Goal: Task Accomplishment & Management: Manage account settings

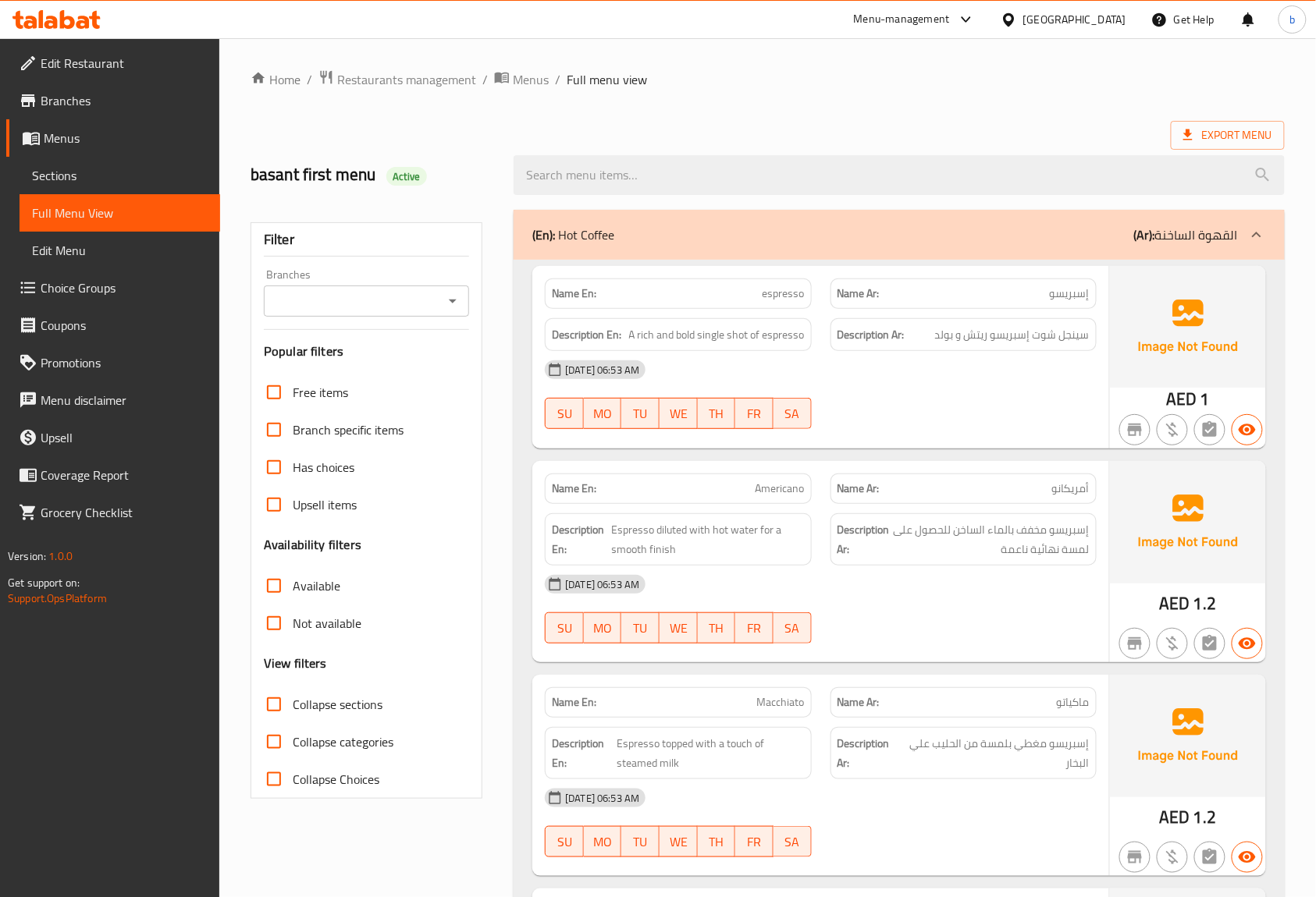
click at [85, 242] on span "Edit Menu" at bounding box center [120, 250] width 176 height 19
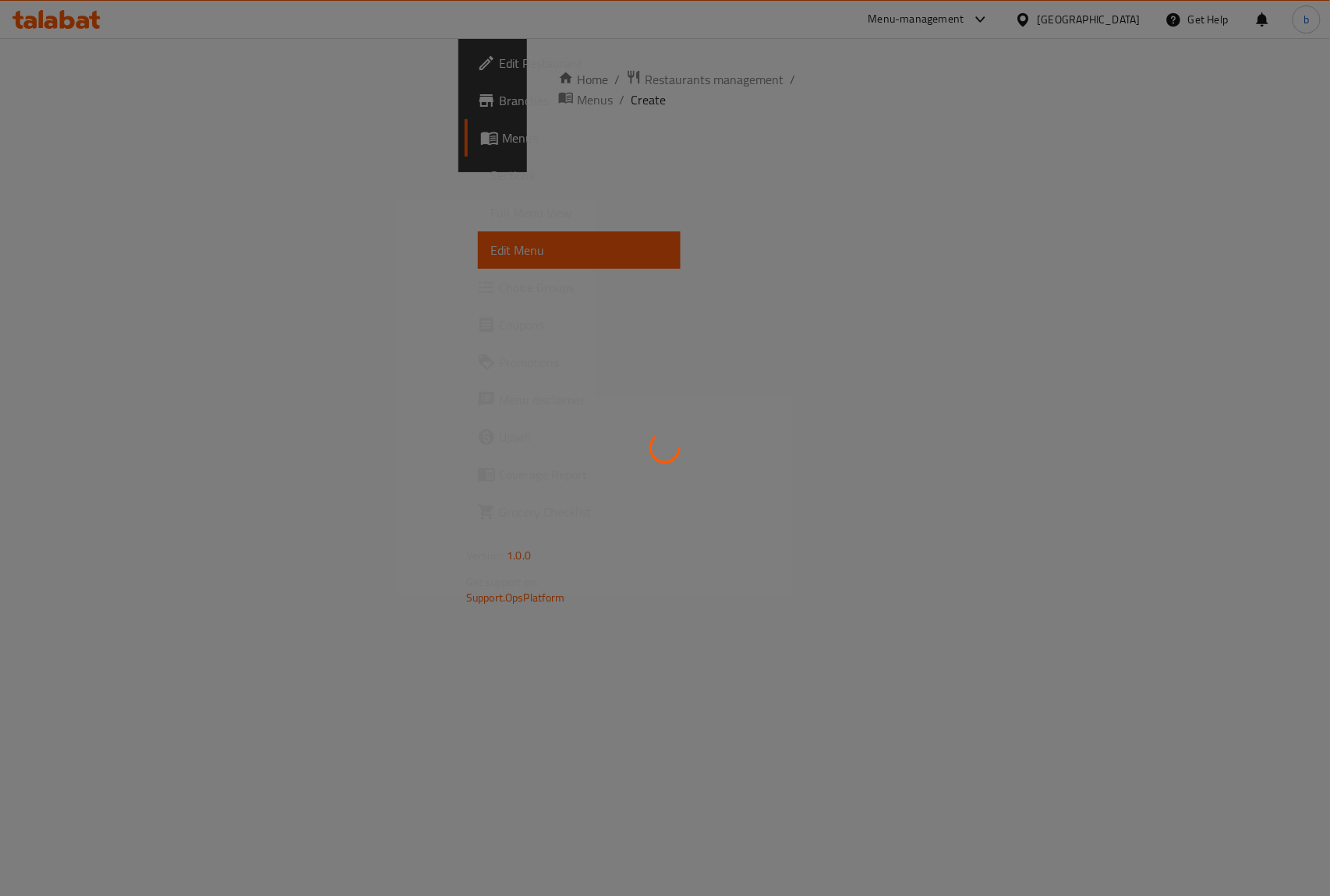
click at [65, 132] on div at bounding box center [665, 448] width 1330 height 896
click at [76, 176] on div at bounding box center [665, 448] width 1330 height 896
click at [319, 251] on div at bounding box center [665, 448] width 1330 height 896
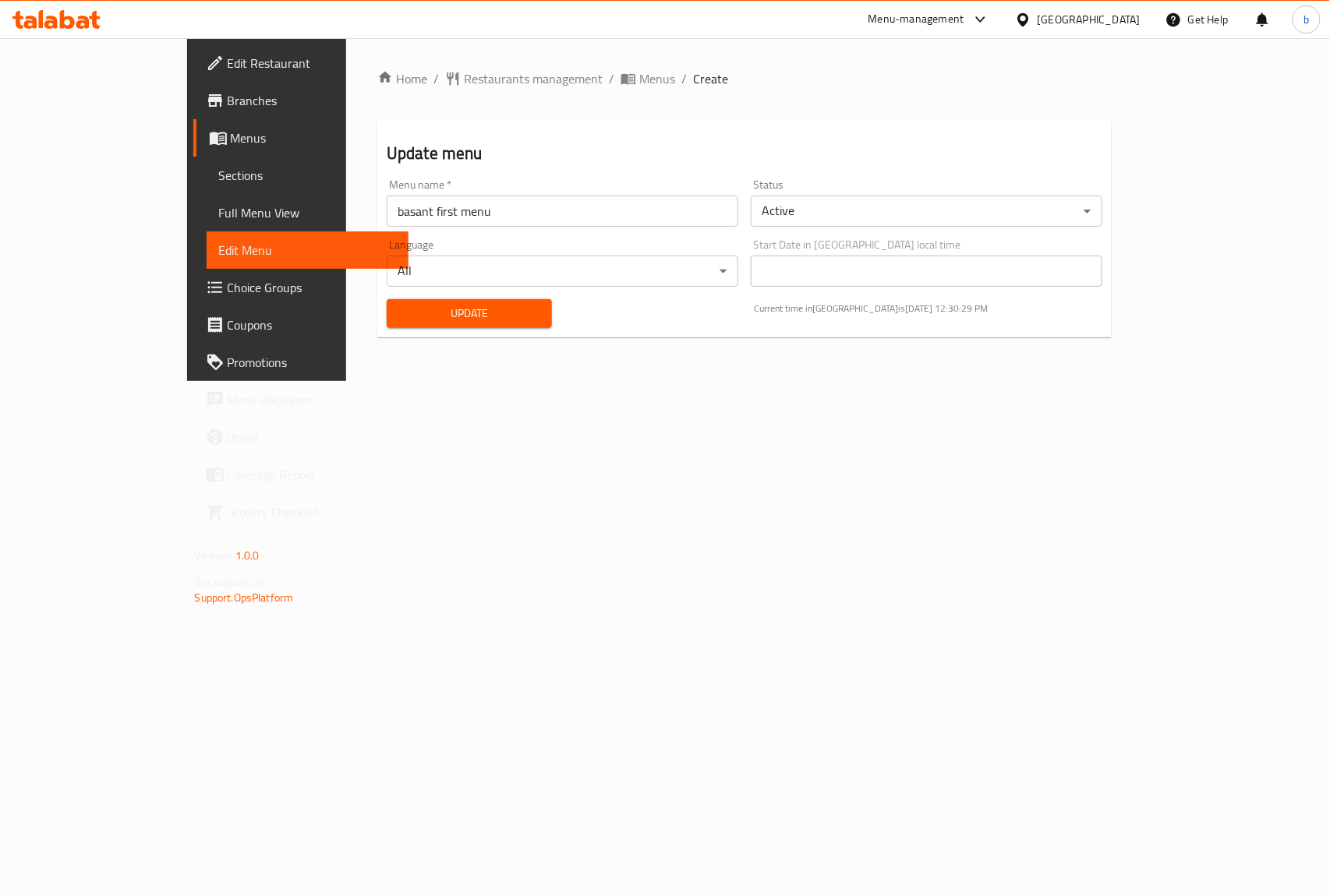
click at [230, 139] on span "Menus" at bounding box center [313, 138] width 166 height 19
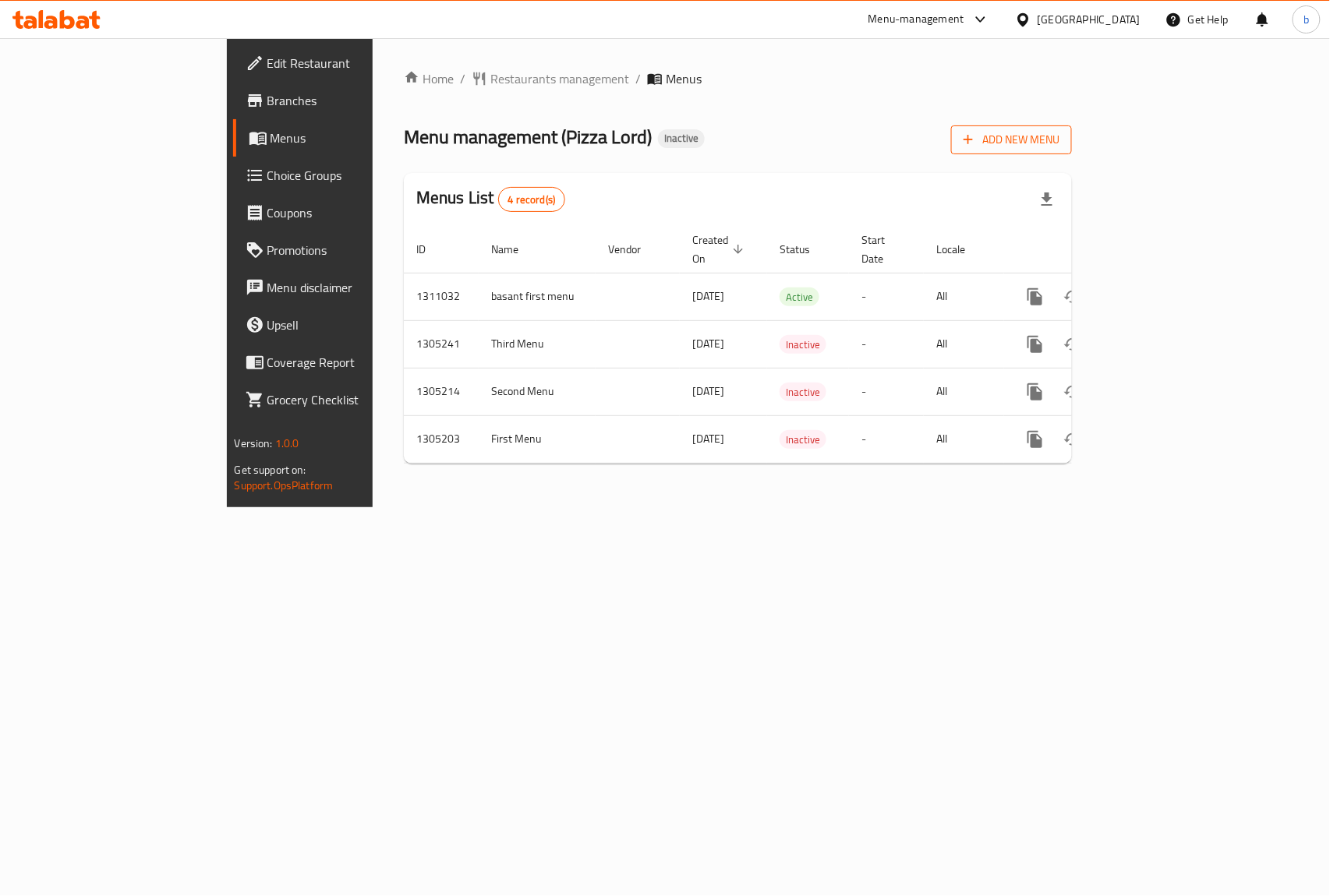
click at [1060, 144] on span "Add New Menu" at bounding box center [1011, 140] width 96 height 19
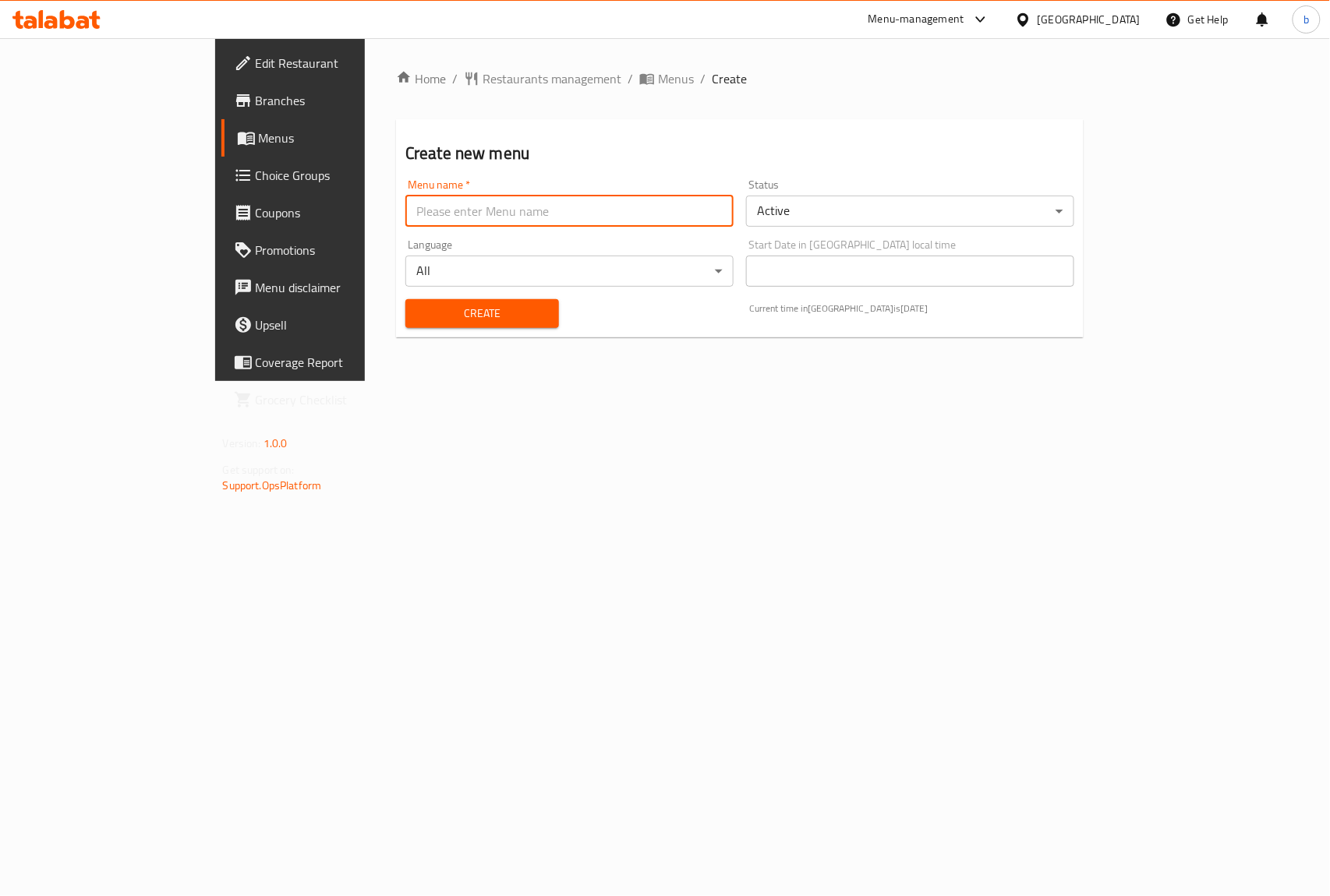
click at [406, 213] on input "text" at bounding box center [569, 211] width 328 height 31
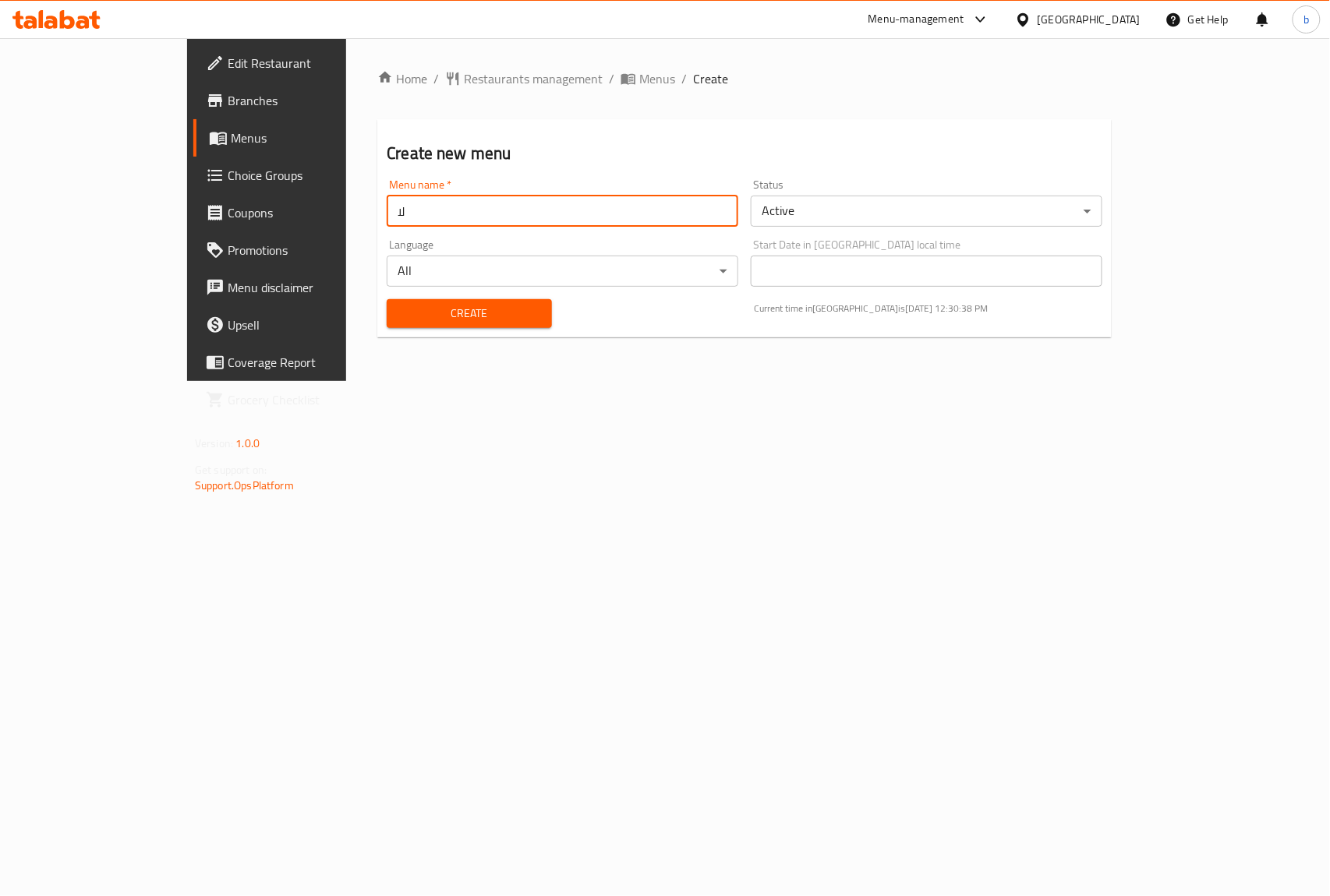
type input "ل"
type input "basant menu 2"
click at [436, 310] on span "Create" at bounding box center [468, 313] width 140 height 19
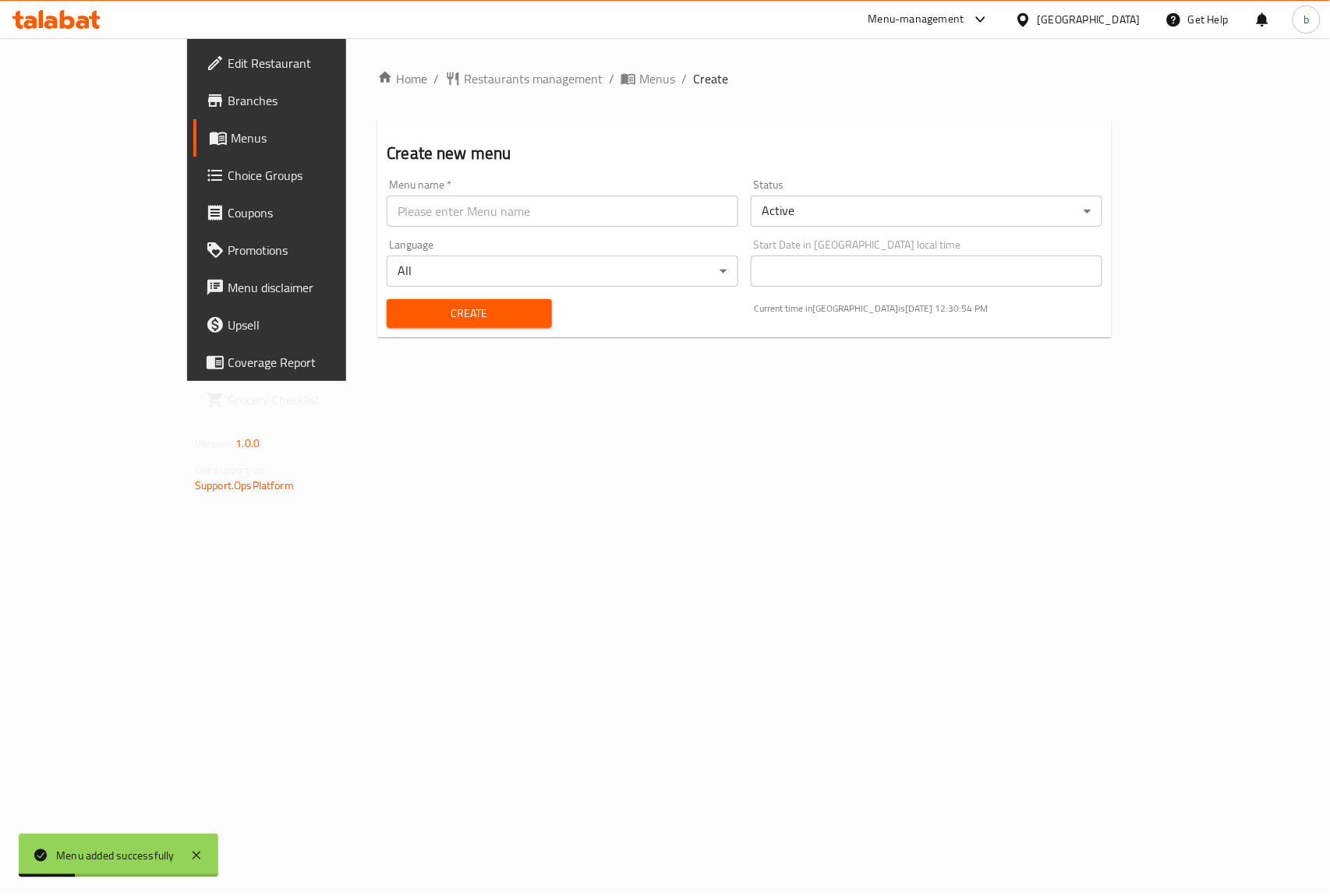
click at [230, 134] on span "Menus" at bounding box center [313, 138] width 166 height 19
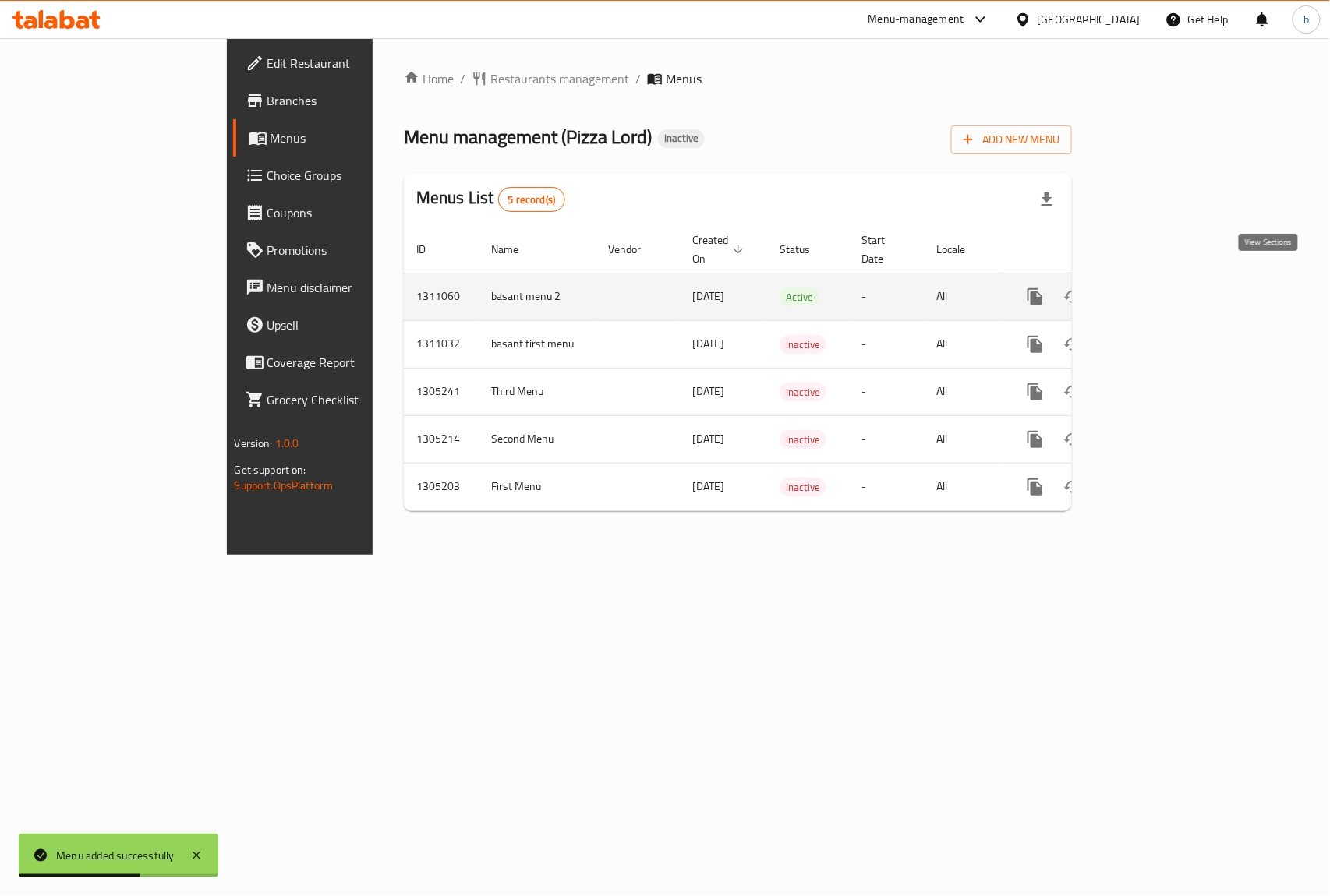
click at [1155, 290] on icon "enhanced table" at bounding box center [1148, 296] width 14 height 14
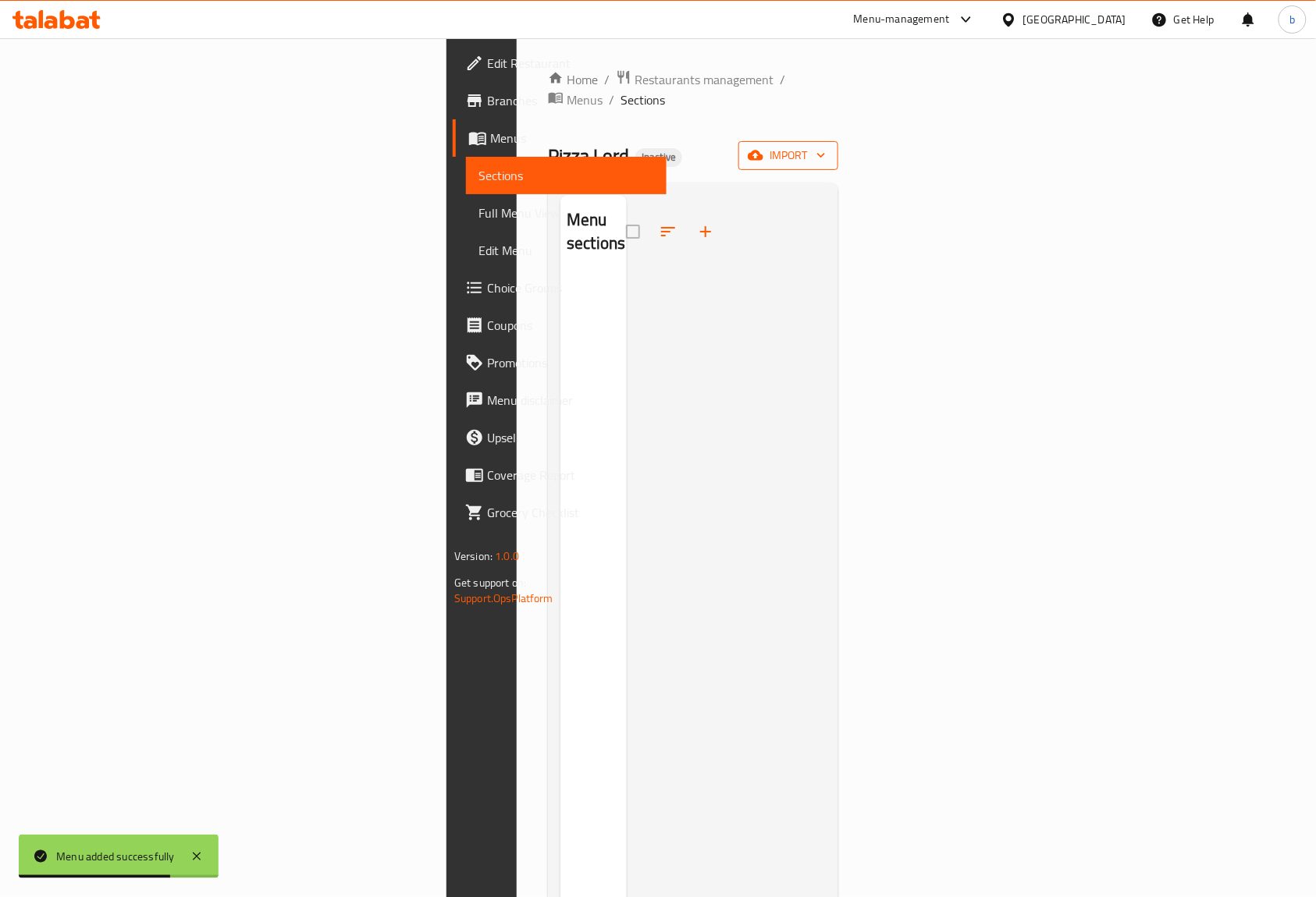
click at [826, 146] on span "import" at bounding box center [788, 155] width 75 height 20
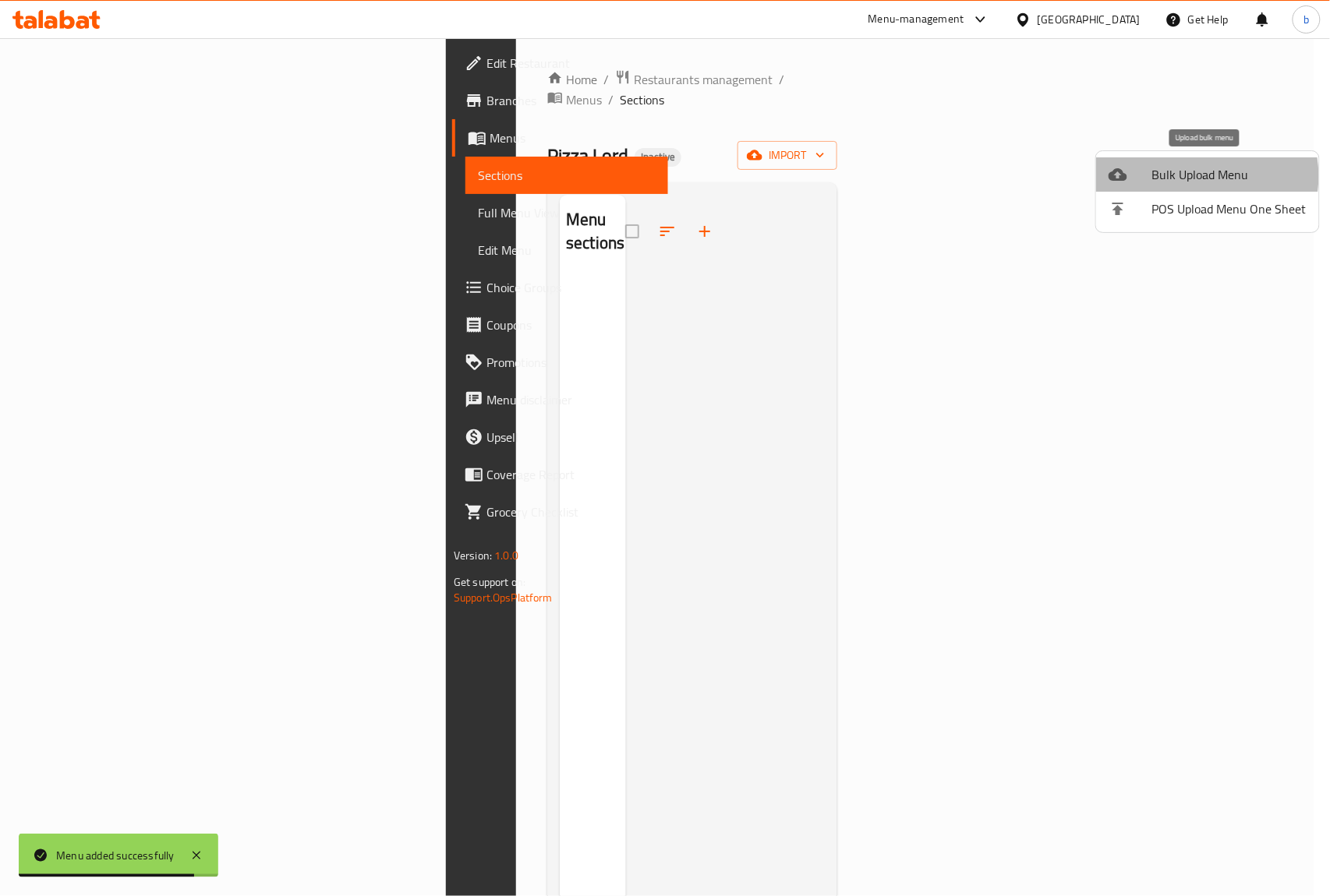
click at [1196, 176] on span "Bulk Upload Menu" at bounding box center [1229, 174] width 154 height 19
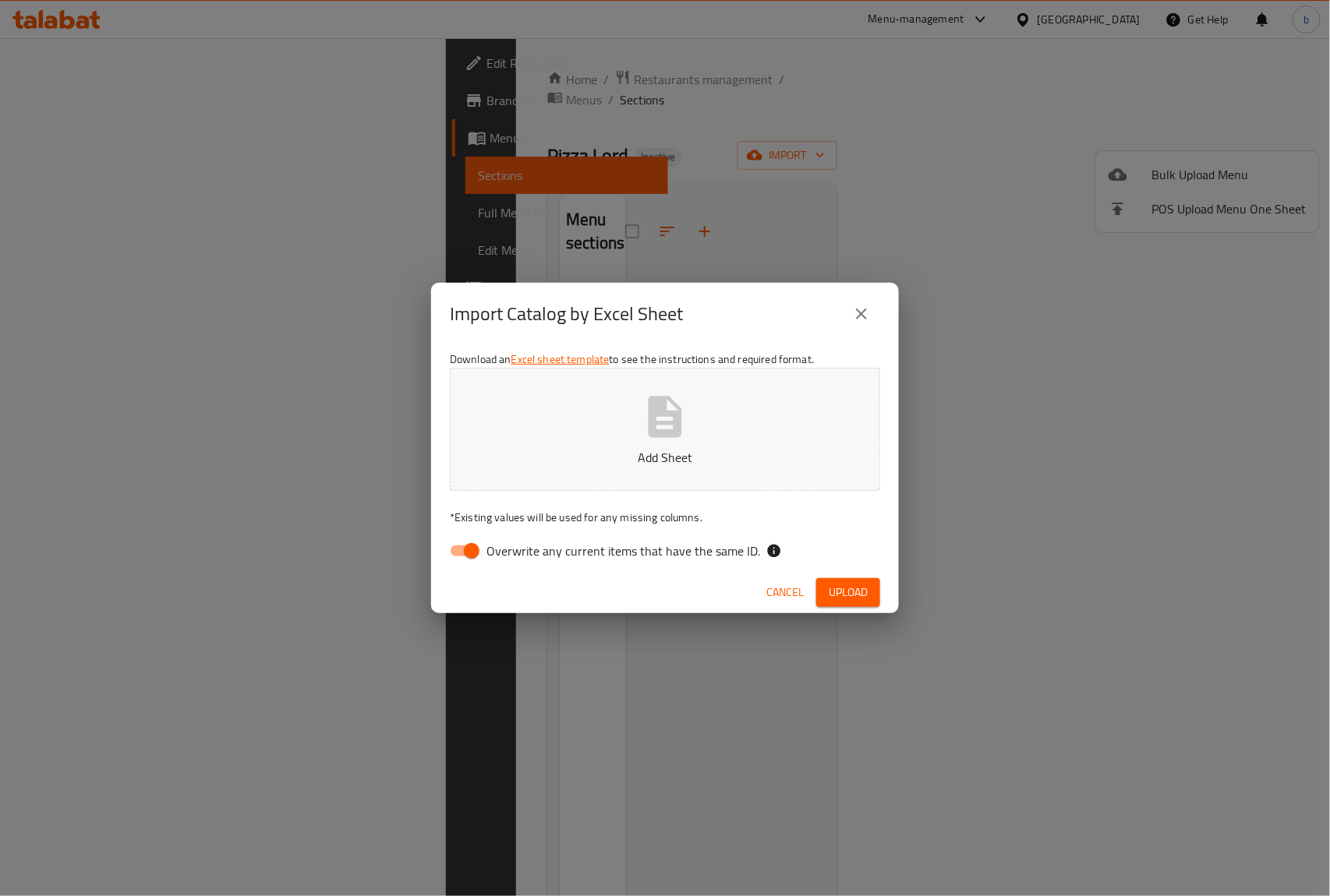
click at [473, 550] on input "Overwrite any current items that have the same ID." at bounding box center [471, 550] width 89 height 30
checkbox input "false"
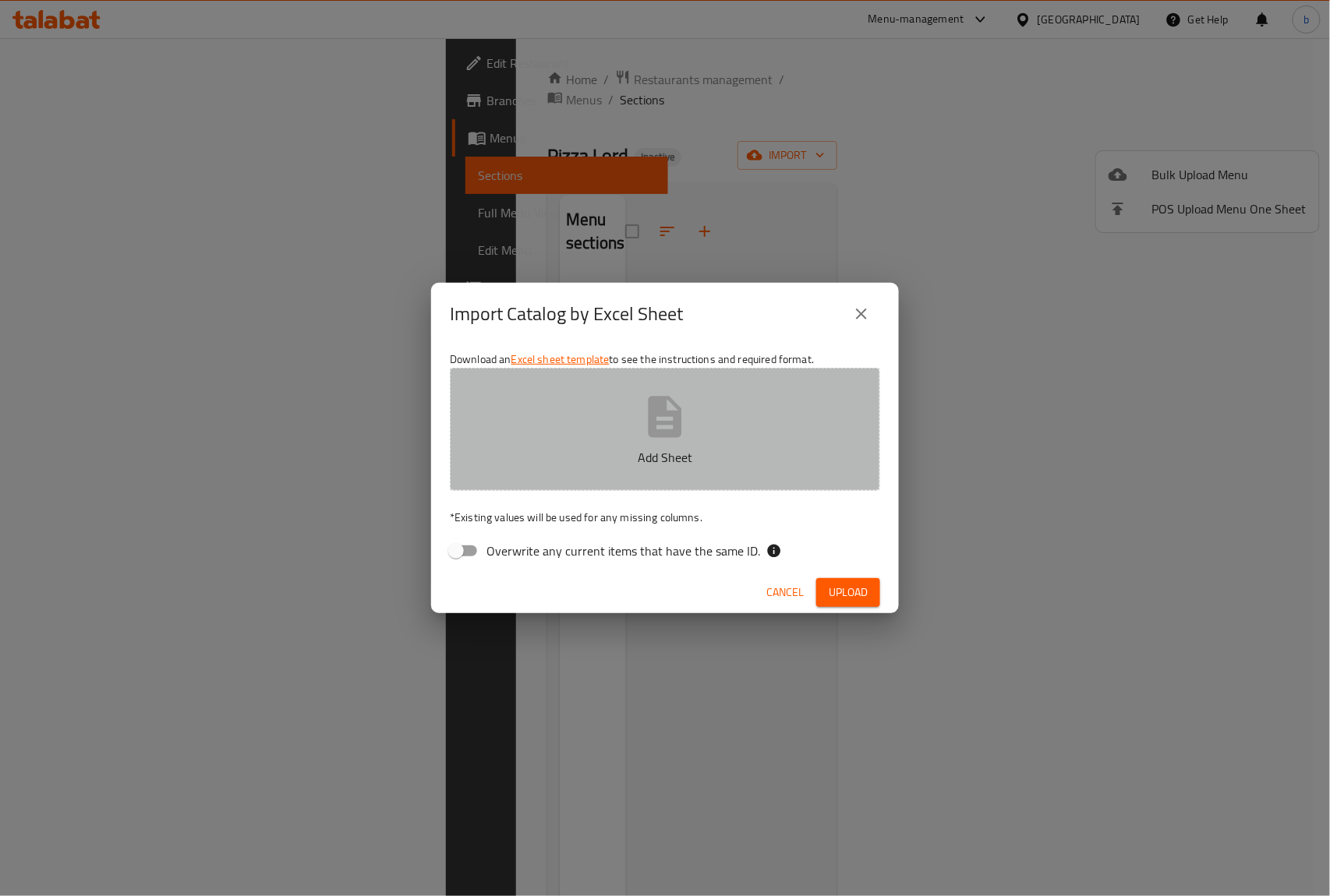
click at [666, 451] on p "Add Sheet" at bounding box center [665, 457] width 382 height 19
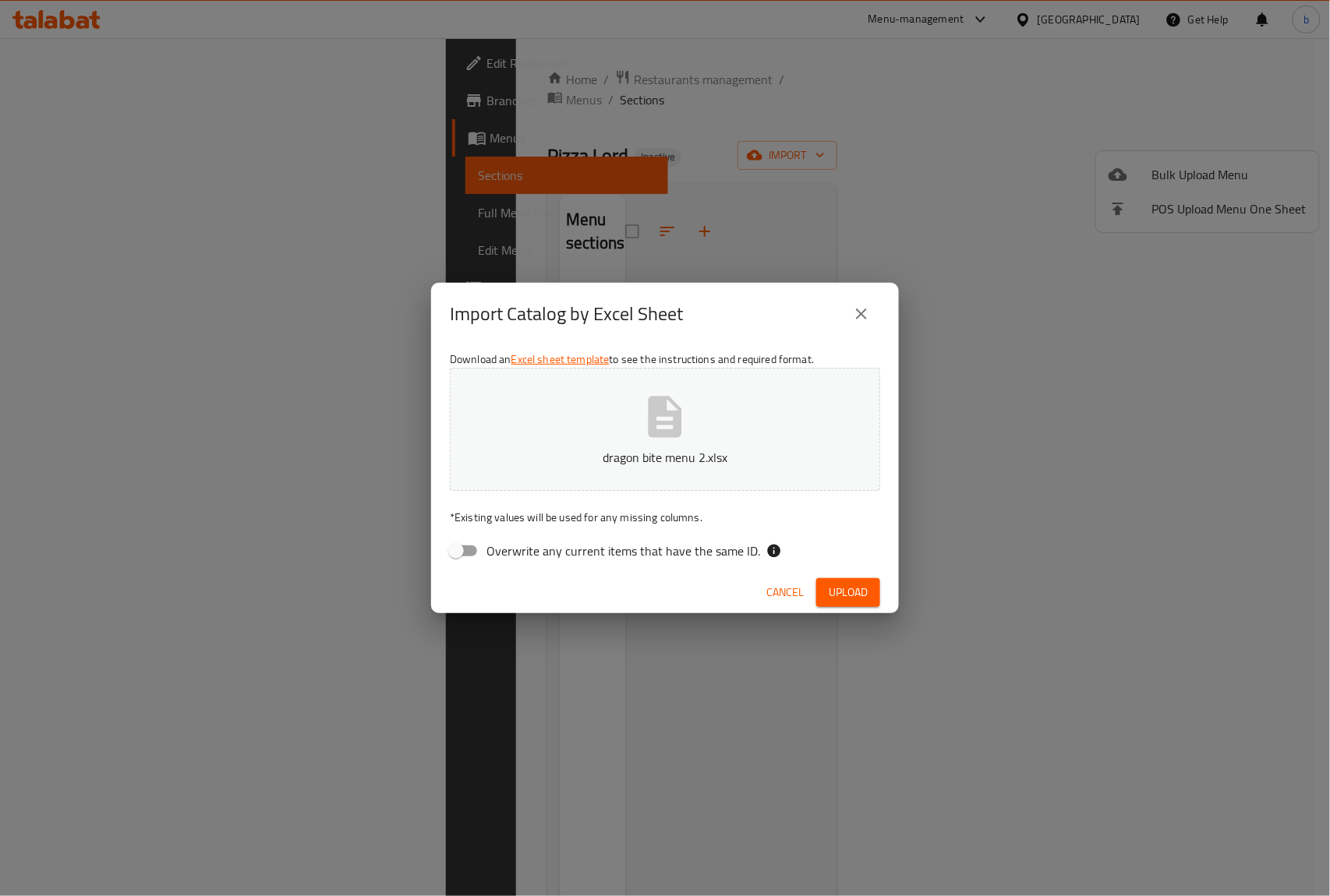
click at [846, 593] on span "Upload" at bounding box center [848, 592] width 39 height 19
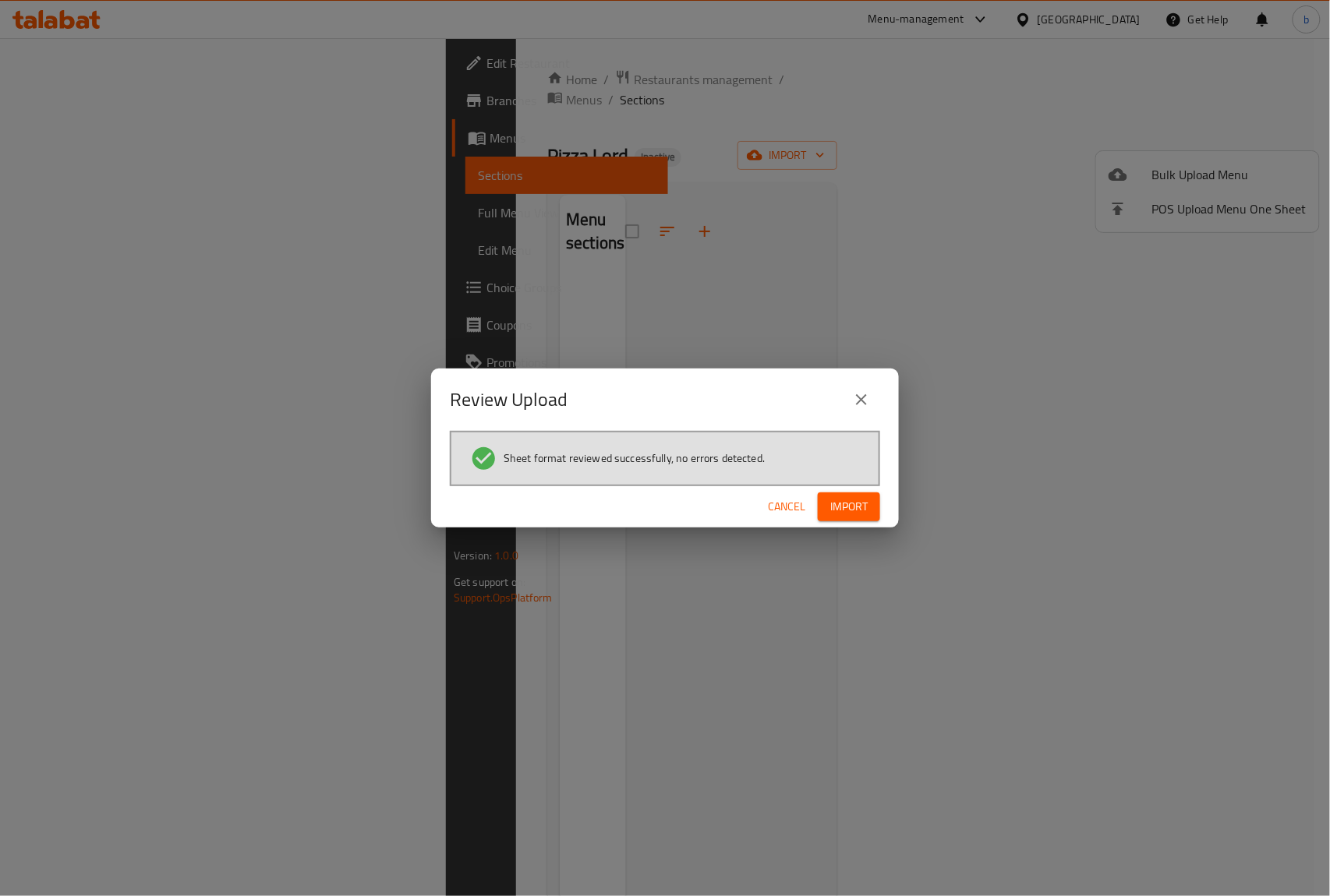
click at [840, 506] on span "Import" at bounding box center [849, 506] width 37 height 19
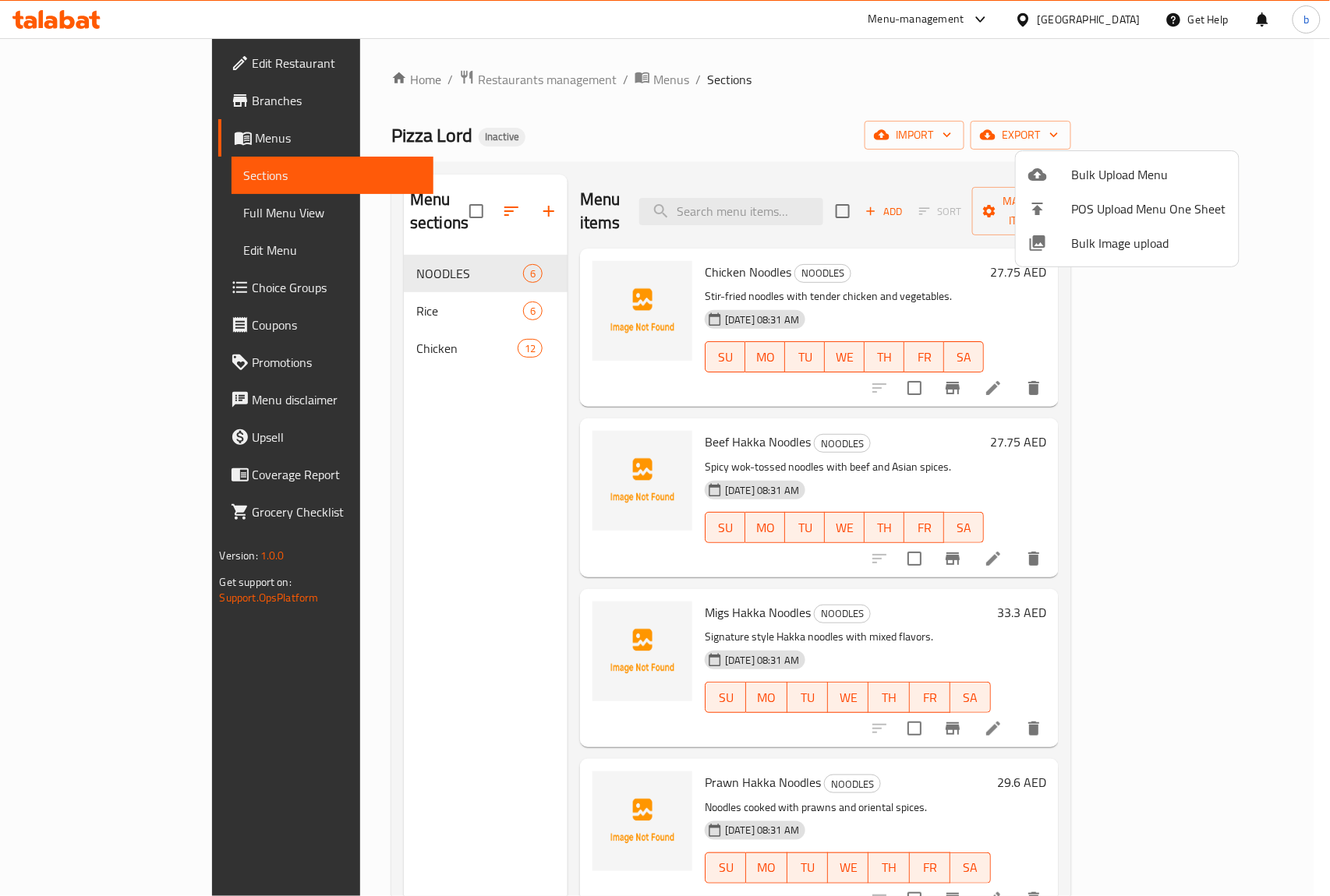
click at [716, 139] on div at bounding box center [665, 448] width 1330 height 896
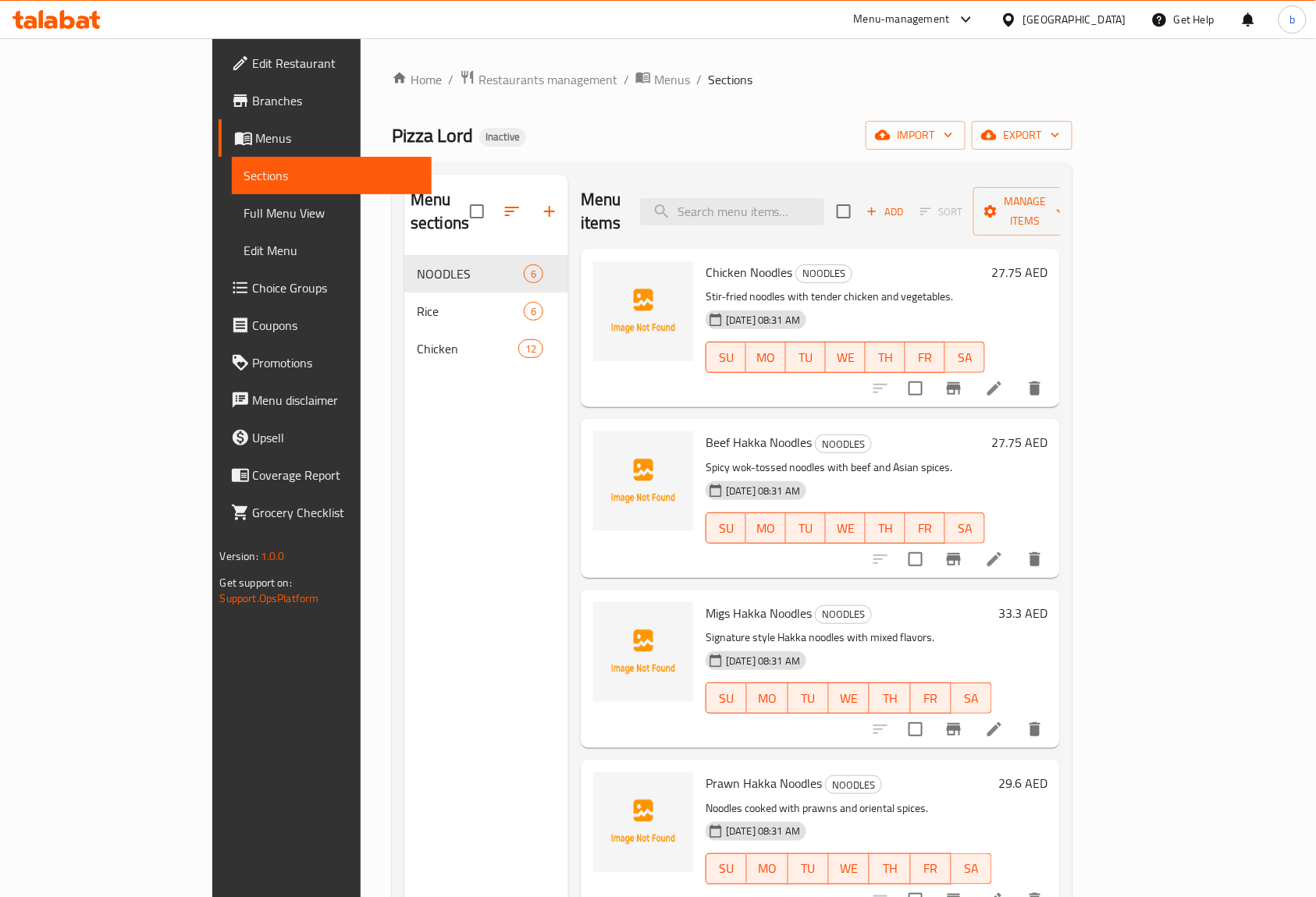
click at [244, 211] on span "Full Menu View" at bounding box center [332, 213] width 176 height 19
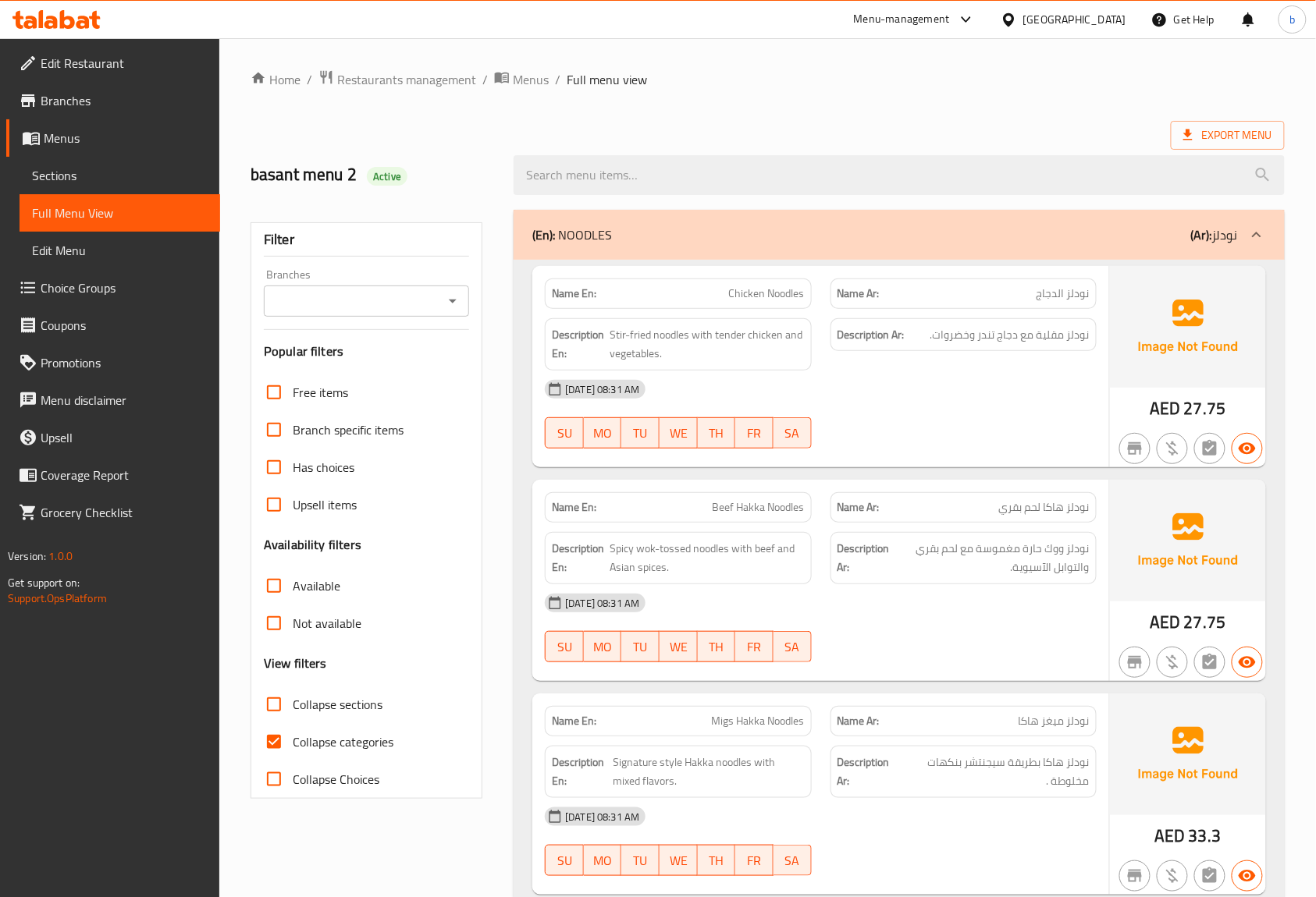
click at [279, 743] on input "Collapse categories" at bounding box center [274, 742] width 37 height 37
checkbox input "false"
click at [1230, 136] on span "Export Menu" at bounding box center [1227, 135] width 89 height 20
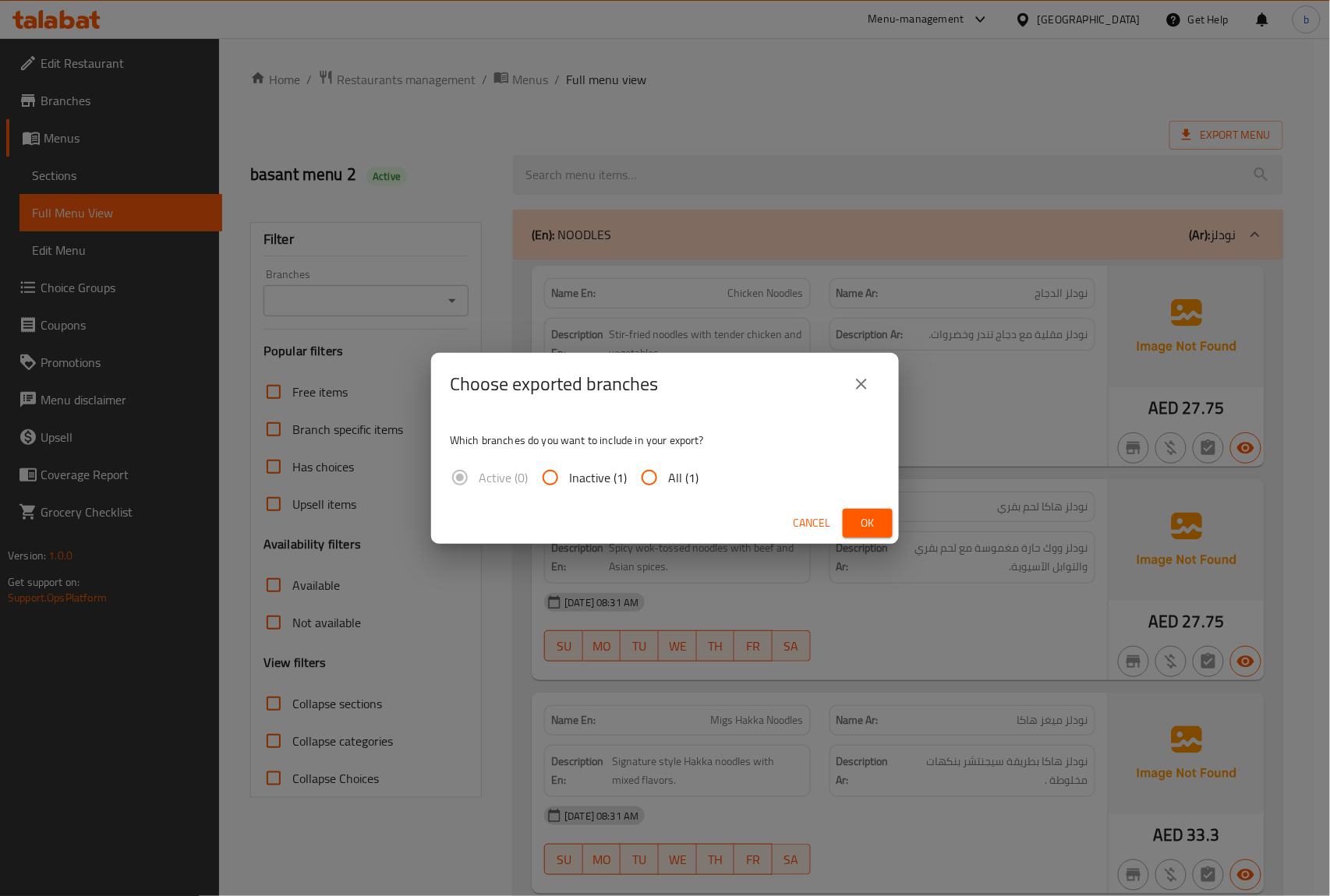
click at [650, 475] on input "All (1)" at bounding box center [650, 478] width 37 height 37
radio input "true"
click at [868, 521] on span "Ok" at bounding box center [867, 523] width 25 height 19
